Goal: Task Accomplishment & Management: Manage account settings

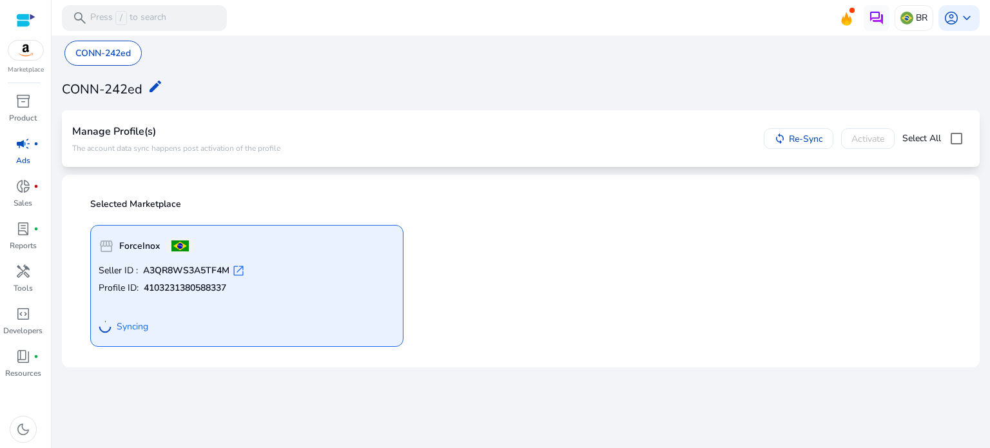
click at [242, 267] on span "open_in_new" at bounding box center [238, 270] width 13 height 13
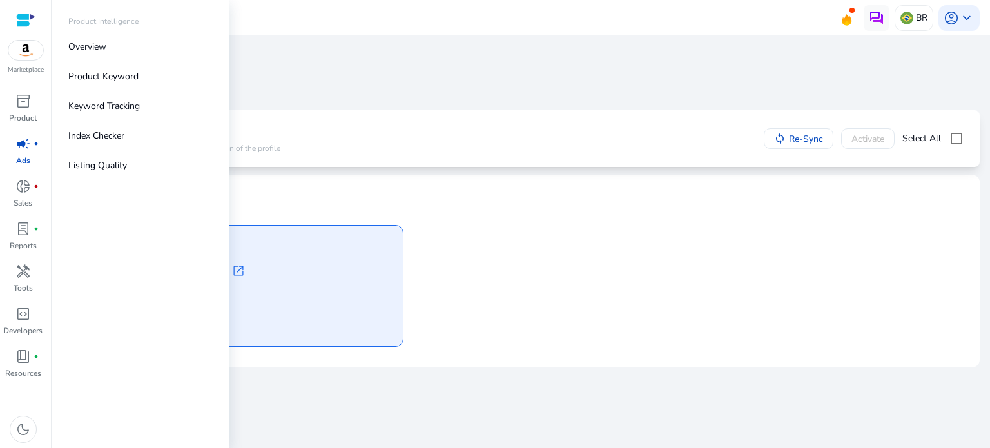
click at [33, 64] on div "Marketplace" at bounding box center [25, 37] width 51 height 75
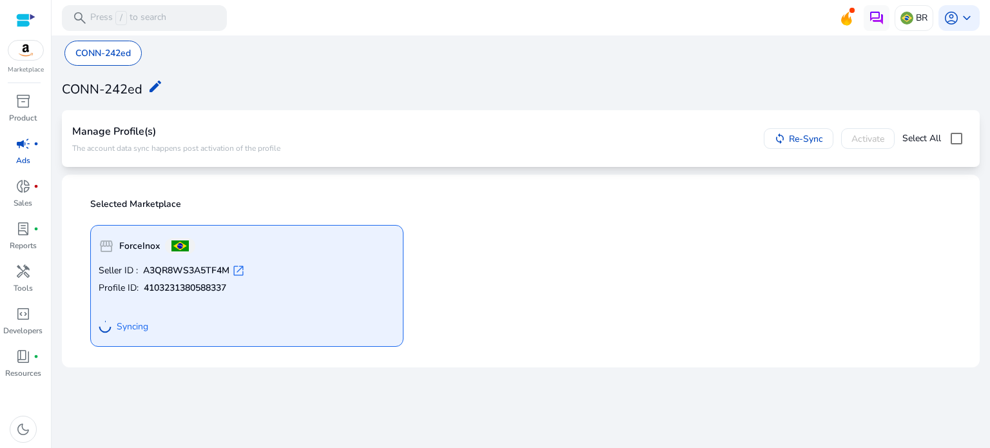
click at [31, 49] on img at bounding box center [25, 50] width 35 height 19
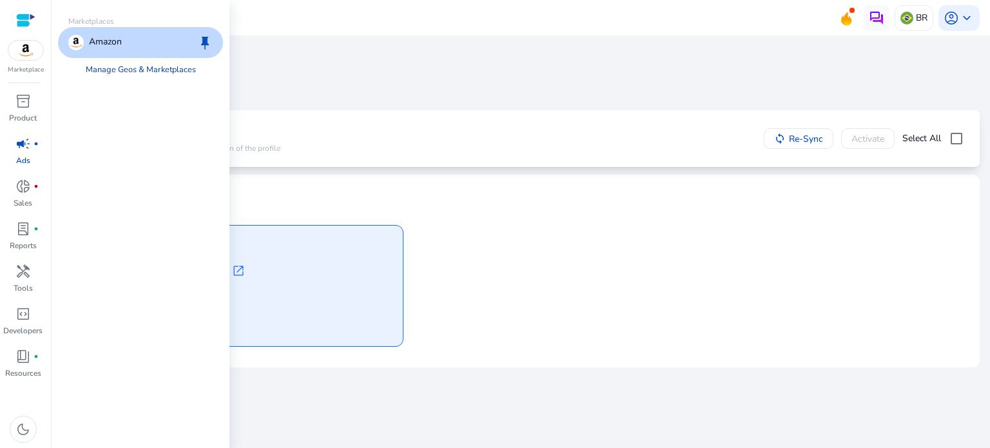
click at [126, 66] on link "Manage Geos & Marketplaces" at bounding box center [140, 69] width 131 height 23
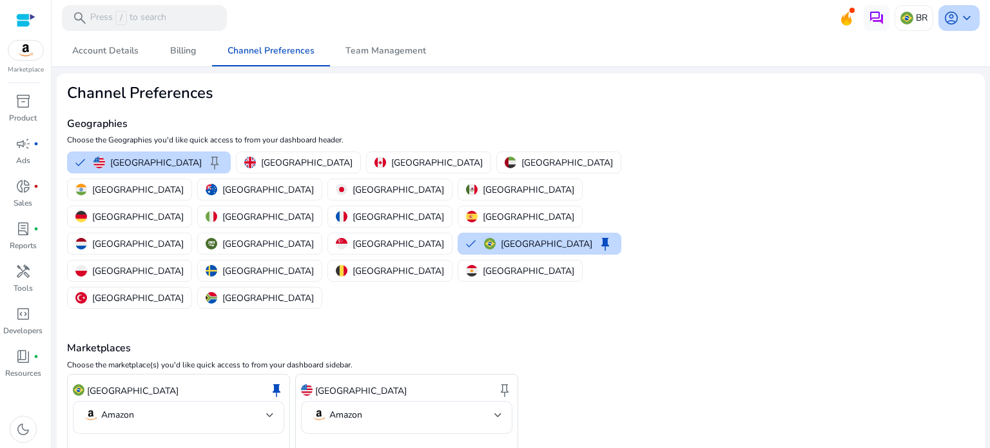
click at [961, 18] on span "keyboard_arrow_down" at bounding box center [966, 17] width 15 height 15
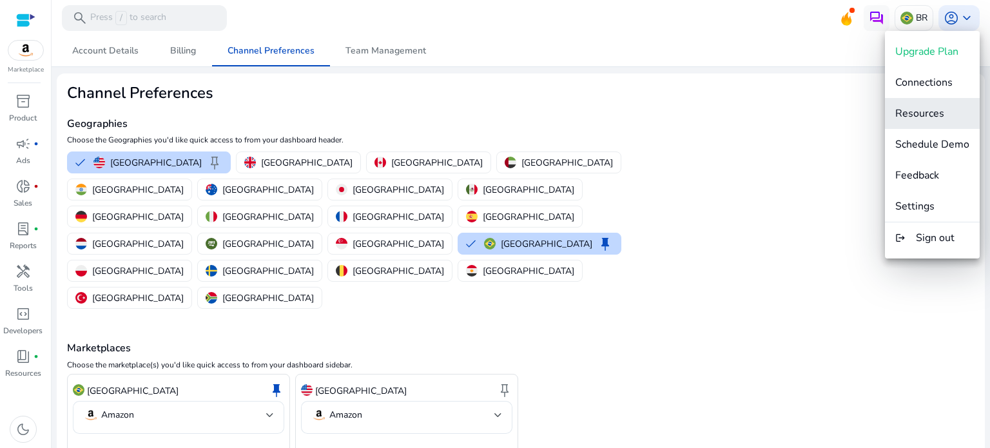
click at [933, 110] on span "Resources" at bounding box center [919, 113] width 49 height 14
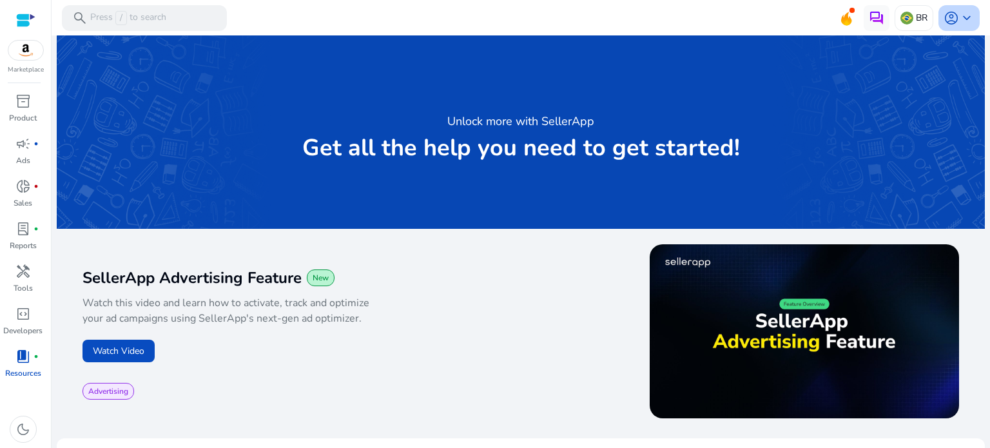
click at [946, 29] on div "account_circle keyboard_arrow_down" at bounding box center [958, 18] width 41 height 26
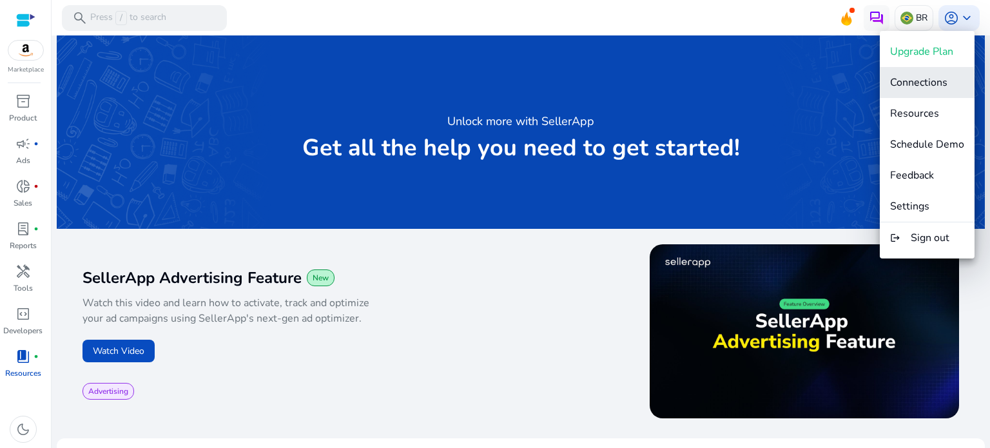
click at [936, 75] on span "Connections" at bounding box center [918, 82] width 57 height 14
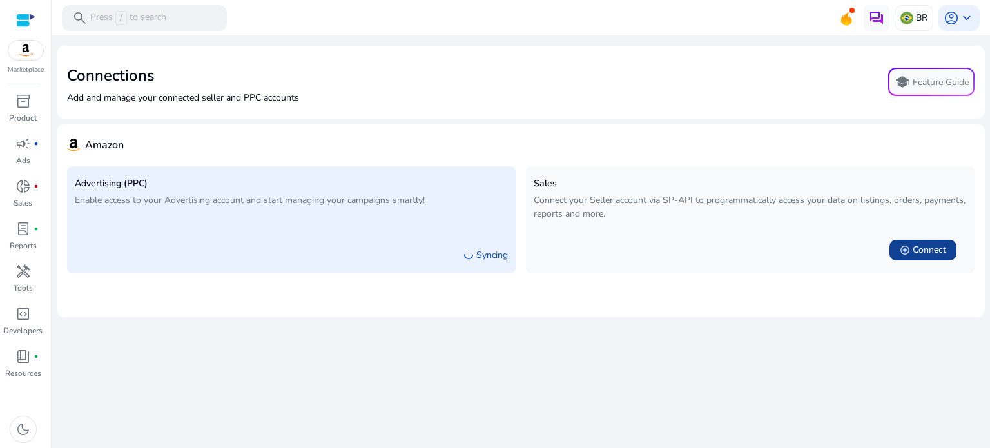
click at [925, 255] on span "Connect" at bounding box center [929, 250] width 34 height 13
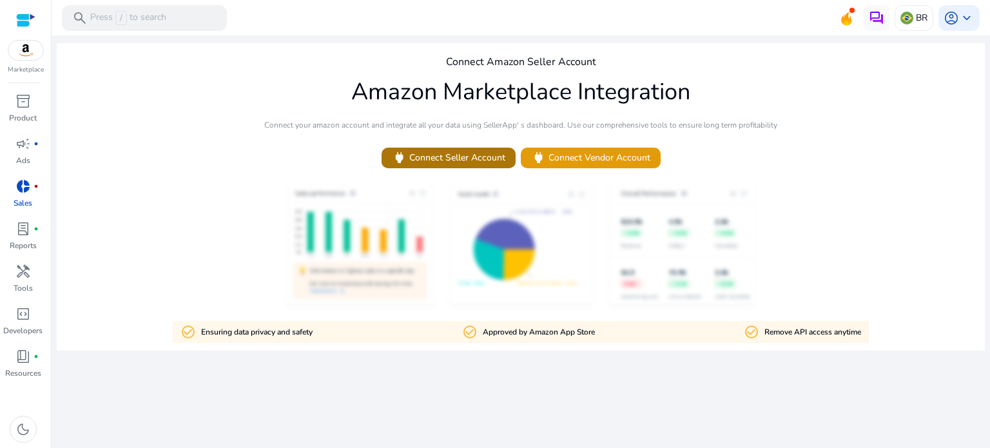
click at [479, 162] on span "power Connect Seller Account" at bounding box center [448, 157] width 113 height 15
